Goal: Task Accomplishment & Management: Manage account settings

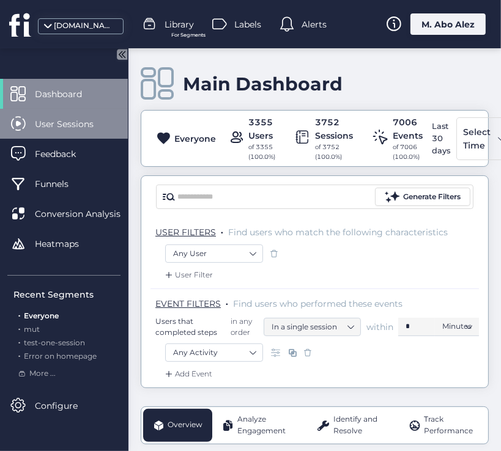
click at [81, 126] on span "User Sessions" at bounding box center [73, 123] width 77 height 13
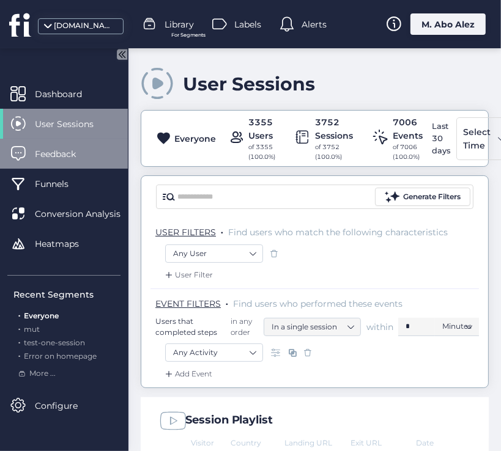
click at [79, 149] on span "Feedback" at bounding box center [64, 153] width 59 height 13
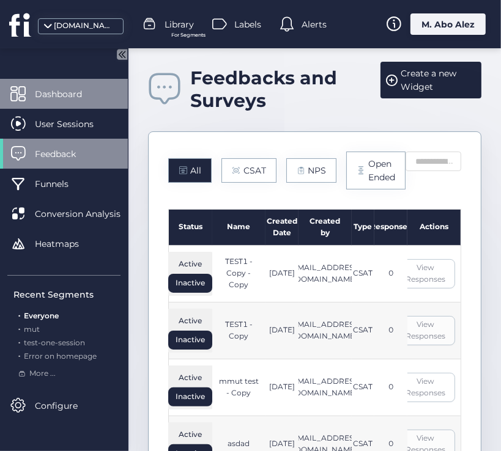
click at [84, 100] on span "Dashboard" at bounding box center [67, 93] width 65 height 13
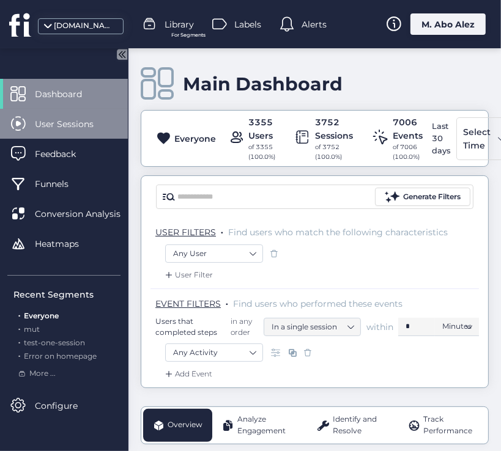
click at [70, 121] on span "User Sessions" at bounding box center [73, 123] width 77 height 13
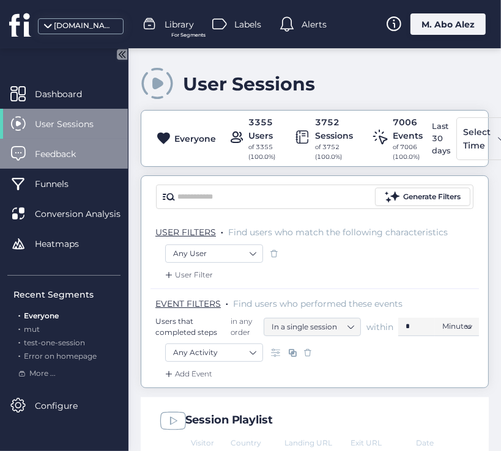
click at [66, 157] on span "Feedback" at bounding box center [64, 153] width 59 height 13
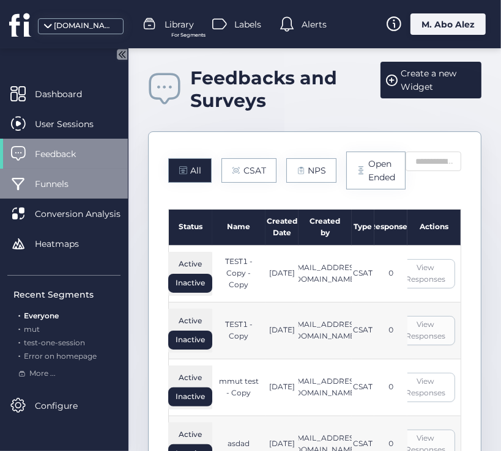
click at [69, 196] on div "Funnels" at bounding box center [64, 184] width 128 height 30
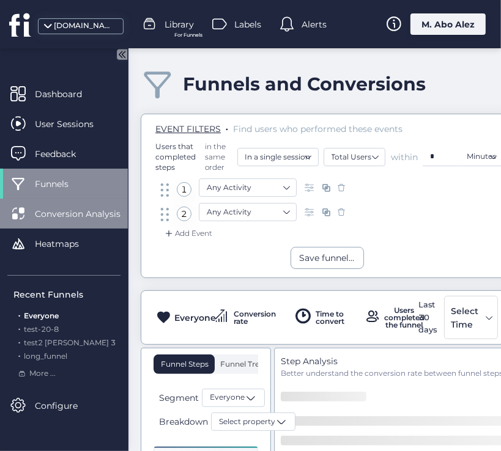
click at [69, 214] on span "Conversion Analysis" at bounding box center [87, 213] width 104 height 13
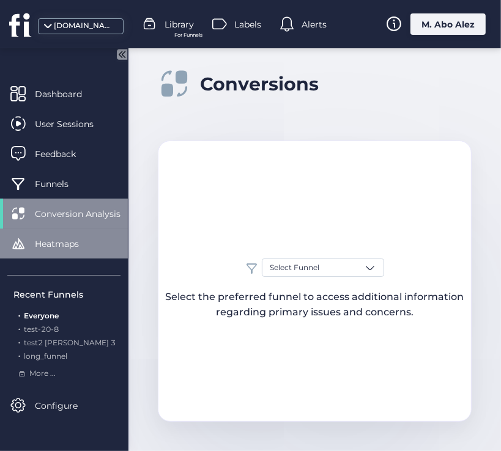
click at [69, 236] on div "Heatmaps" at bounding box center [64, 244] width 128 height 30
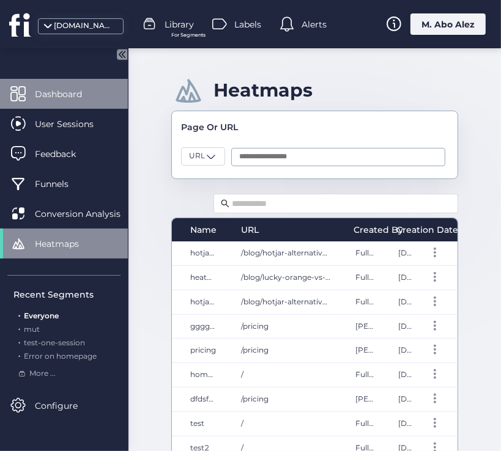
click at [83, 94] on span "Dashboard" at bounding box center [67, 93] width 65 height 13
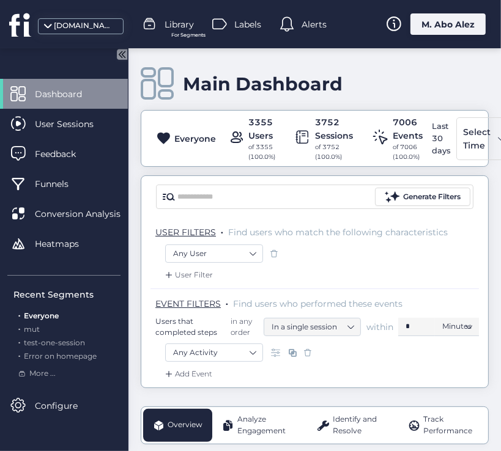
click at [272, 249] on span at bounding box center [274, 254] width 12 height 12
click at [303, 352] on span at bounding box center [308, 353] width 12 height 12
click at [277, 250] on span at bounding box center [274, 254] width 12 height 12
click at [303, 351] on span at bounding box center [308, 353] width 12 height 12
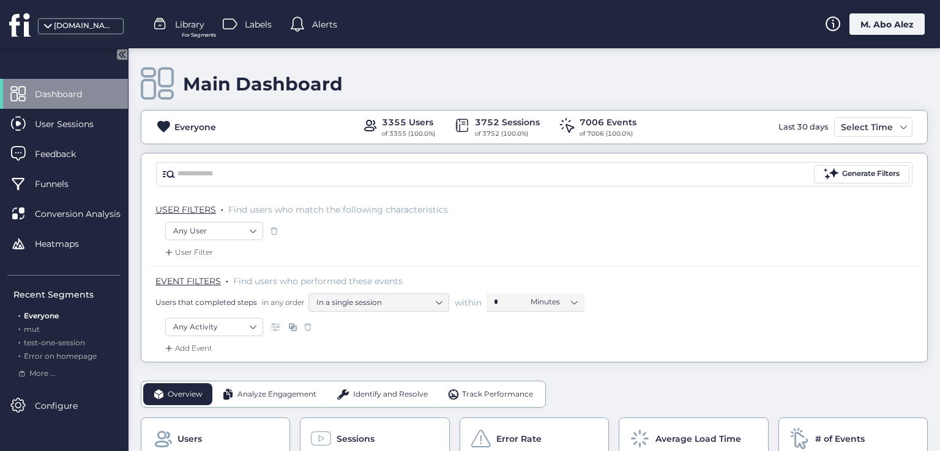
click at [901, 23] on div "M. Abo Alez" at bounding box center [886, 23] width 75 height 21
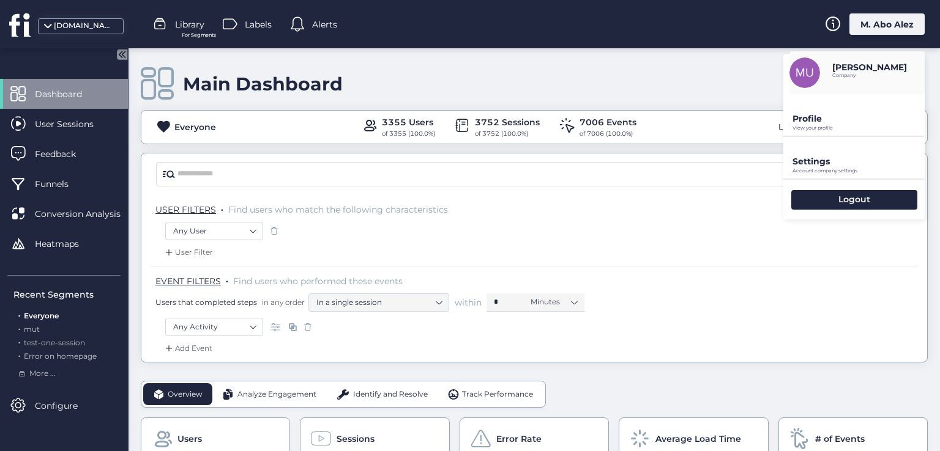
click at [808, 123] on p "Profile" at bounding box center [858, 118] width 132 height 11
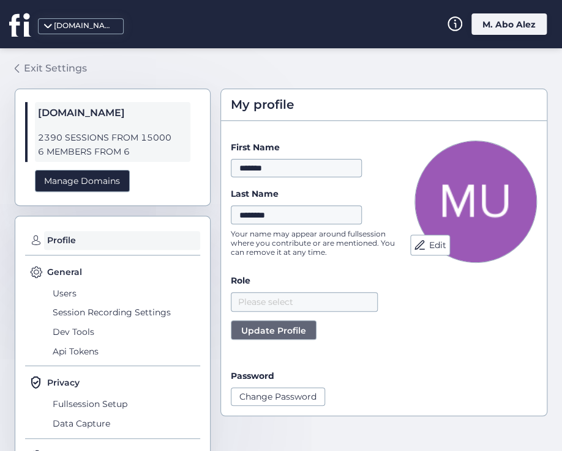
click at [56, 65] on div "Exit Settings" at bounding box center [55, 68] width 63 height 15
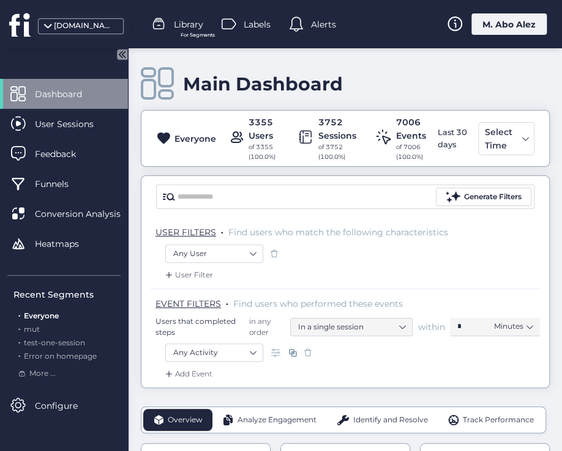
click at [482, 25] on div "M. Abo Alez" at bounding box center [508, 23] width 75 height 21
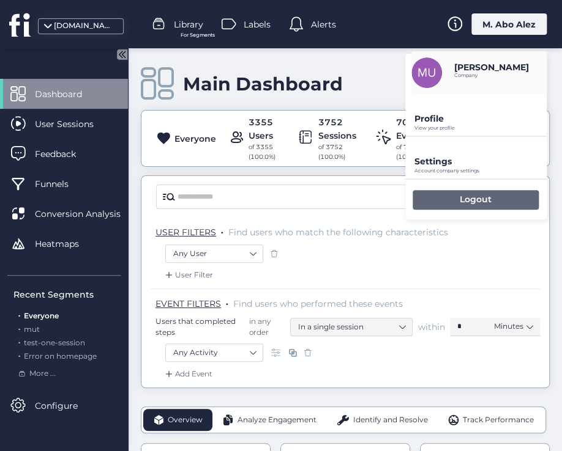
click at [496, 195] on div "Logout" at bounding box center [475, 200] width 126 height 20
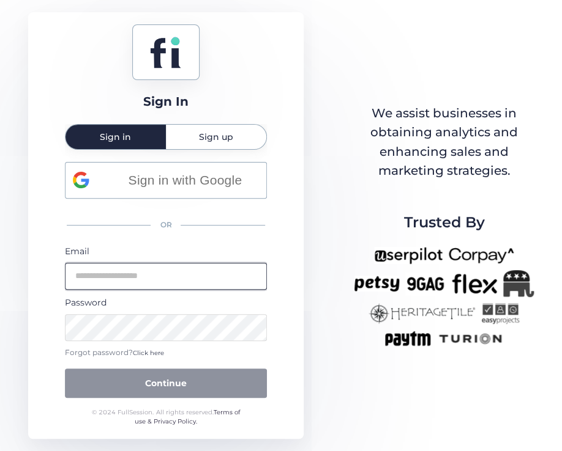
click at [198, 275] on input "email" at bounding box center [166, 276] width 202 height 27
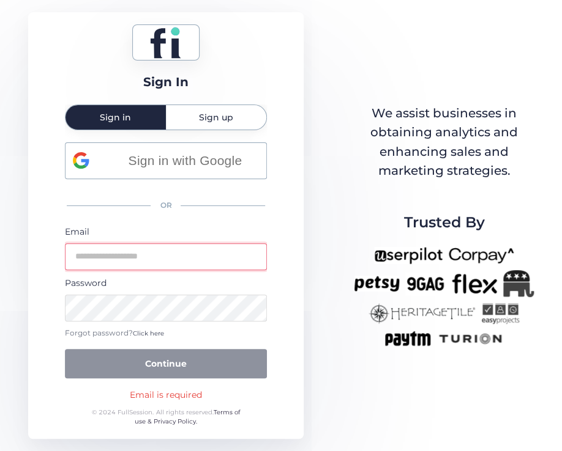
type input "**********"
click at [65, 349] on button "Continue" at bounding box center [166, 363] width 202 height 29
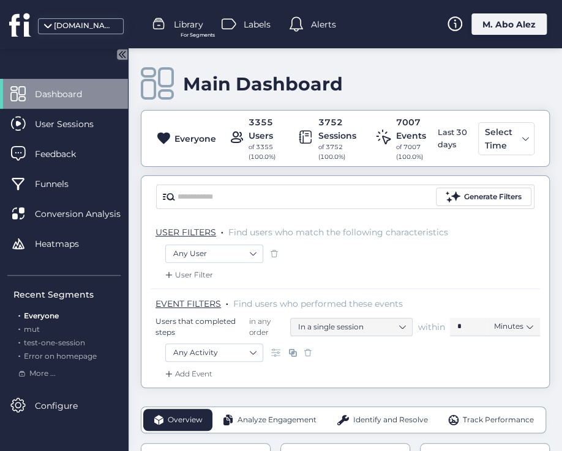
click at [274, 251] on span at bounding box center [274, 254] width 12 height 12
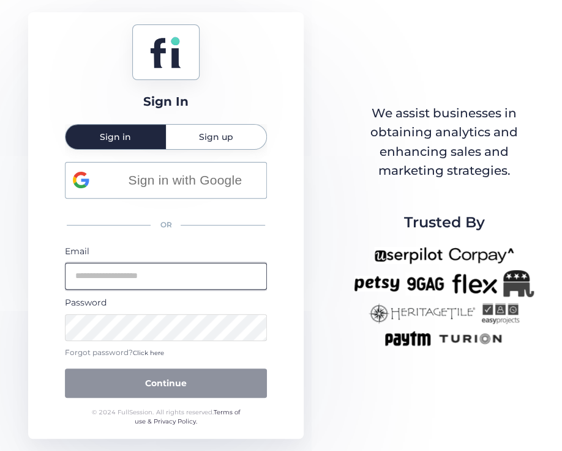
click at [223, 273] on input "email" at bounding box center [166, 276] width 202 height 27
type input "**********"
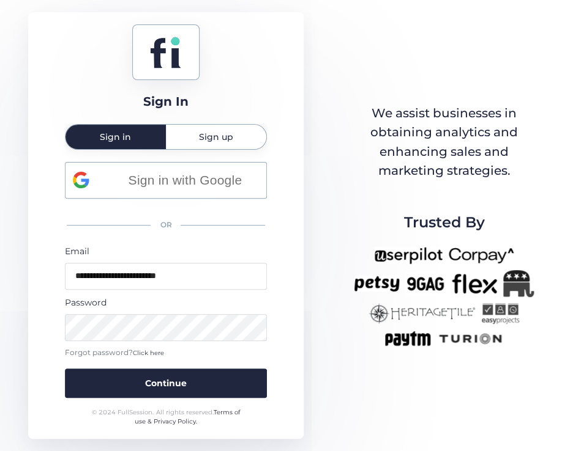
click at [199, 365] on form "**********" at bounding box center [166, 322] width 202 height 154
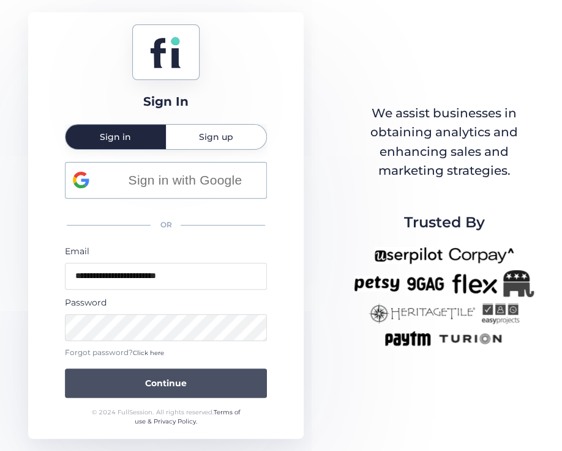
click at [183, 393] on button "Continue" at bounding box center [166, 383] width 202 height 29
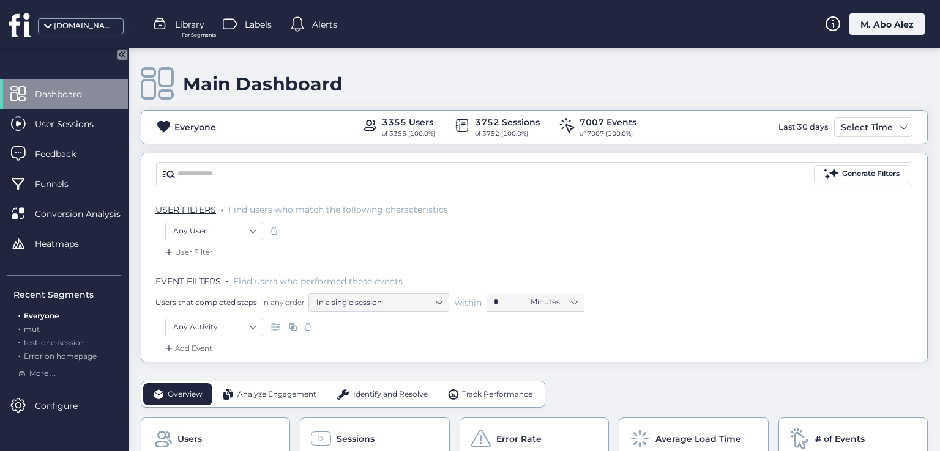
click at [561, 20] on div "M. Abo Alez" at bounding box center [886, 23] width 75 height 21
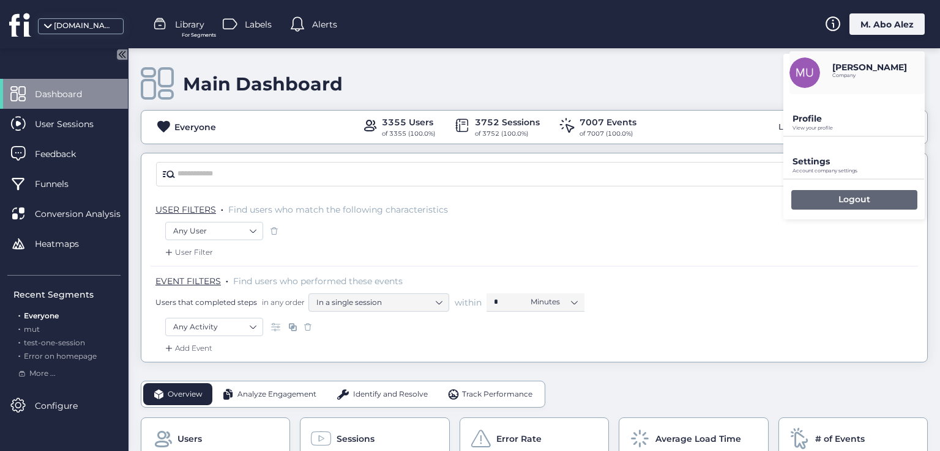
click at [561, 201] on div "Logout" at bounding box center [854, 200] width 126 height 20
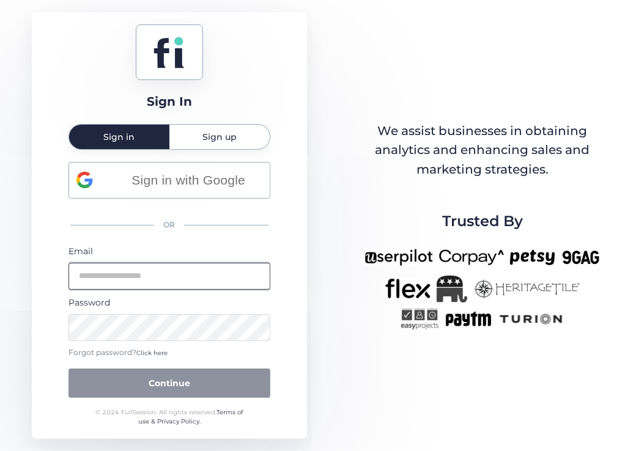
click at [155, 288] on input "email" at bounding box center [170, 276] width 202 height 27
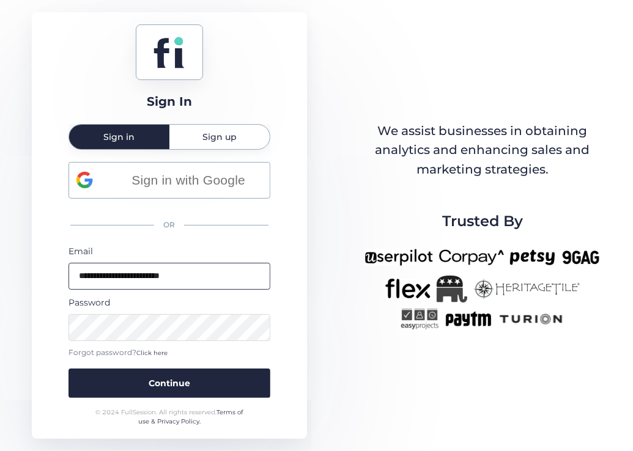
click at [69, 369] on button "Continue" at bounding box center [170, 383] width 202 height 29
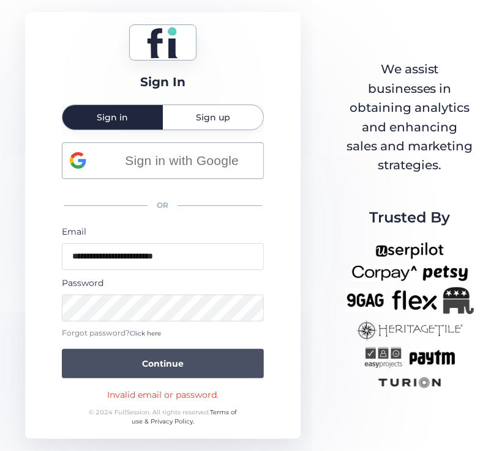
click at [231, 368] on button "Continue" at bounding box center [163, 363] width 202 height 29
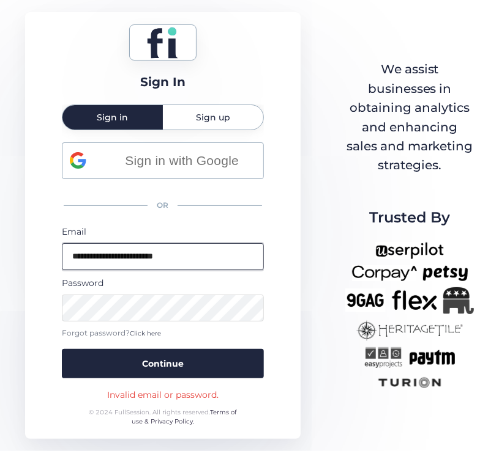
click at [122, 259] on input "**********" at bounding box center [163, 256] width 202 height 27
type input "**********"
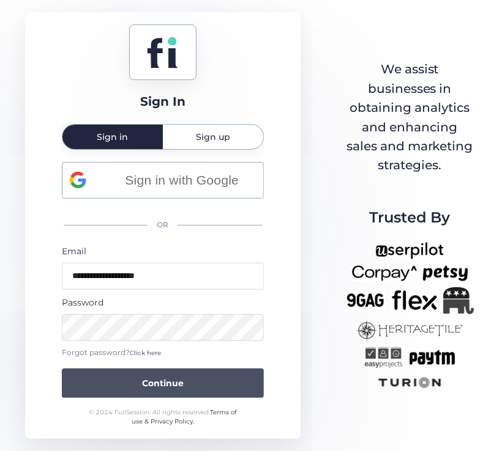
click at [171, 373] on button "Continue" at bounding box center [163, 383] width 202 height 29
